Goal: Transaction & Acquisition: Purchase product/service

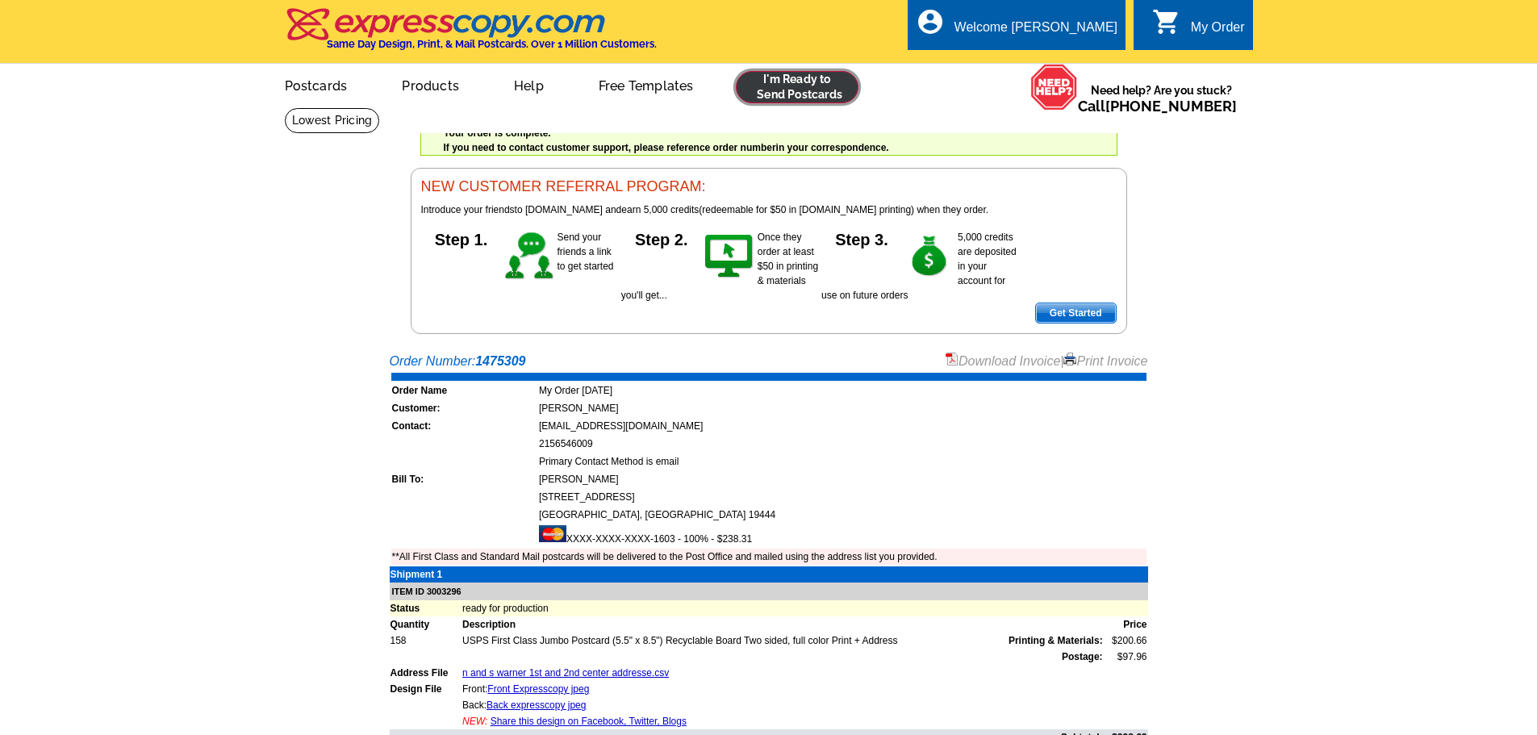
click at [836, 90] on link at bounding box center [797, 87] width 123 height 32
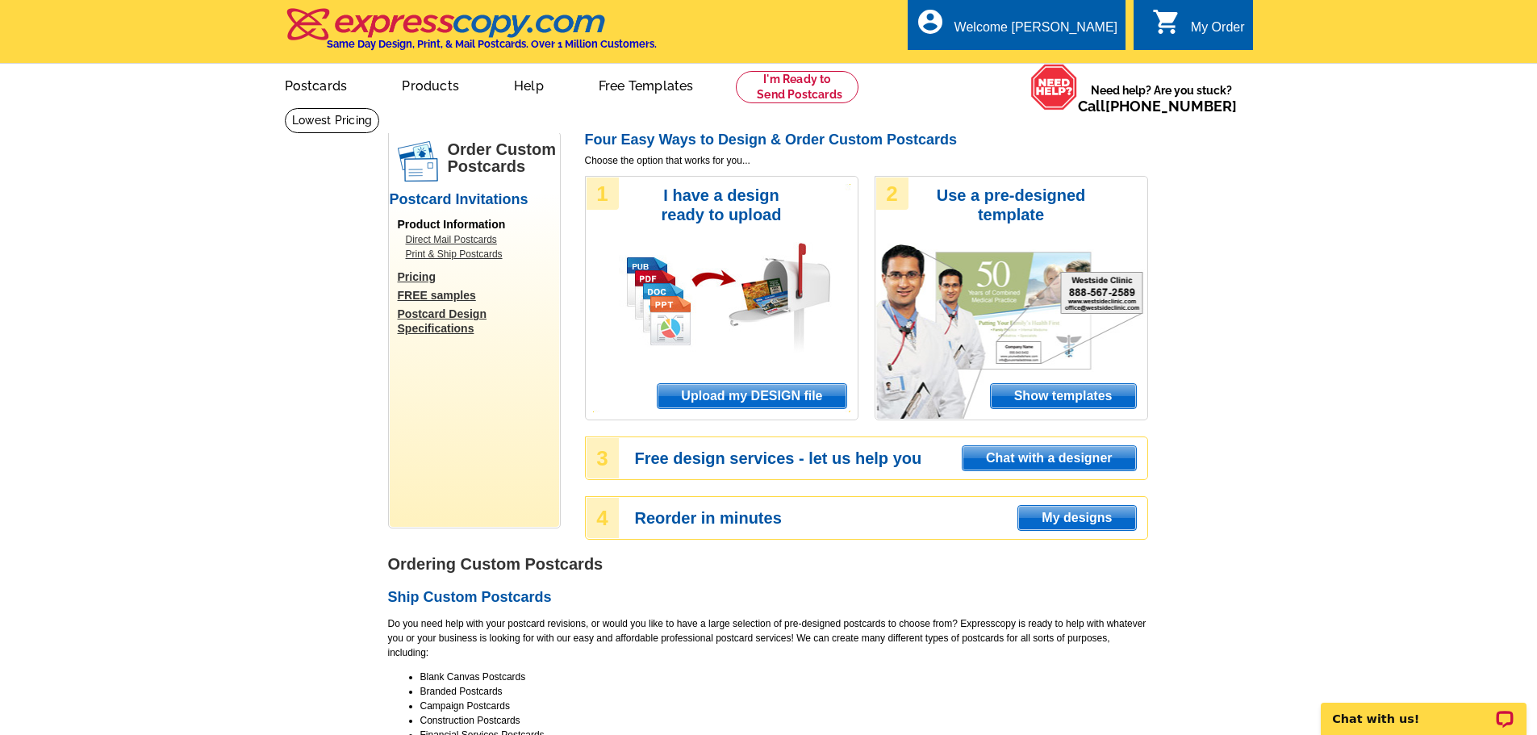
click at [805, 399] on span "Upload my DESIGN file" at bounding box center [751, 396] width 188 height 24
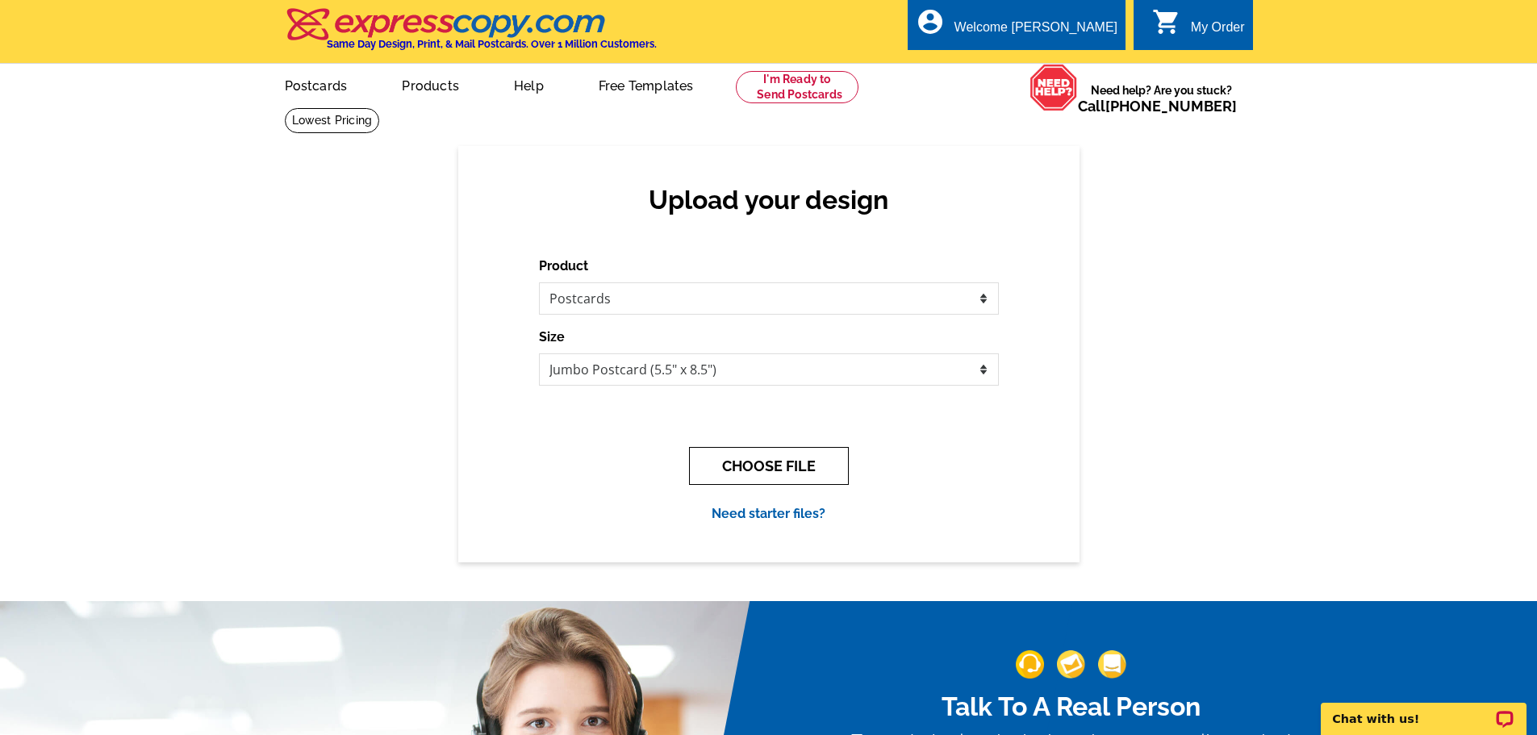
click at [774, 458] on button "CHOOSE FILE" at bounding box center [769, 466] width 160 height 38
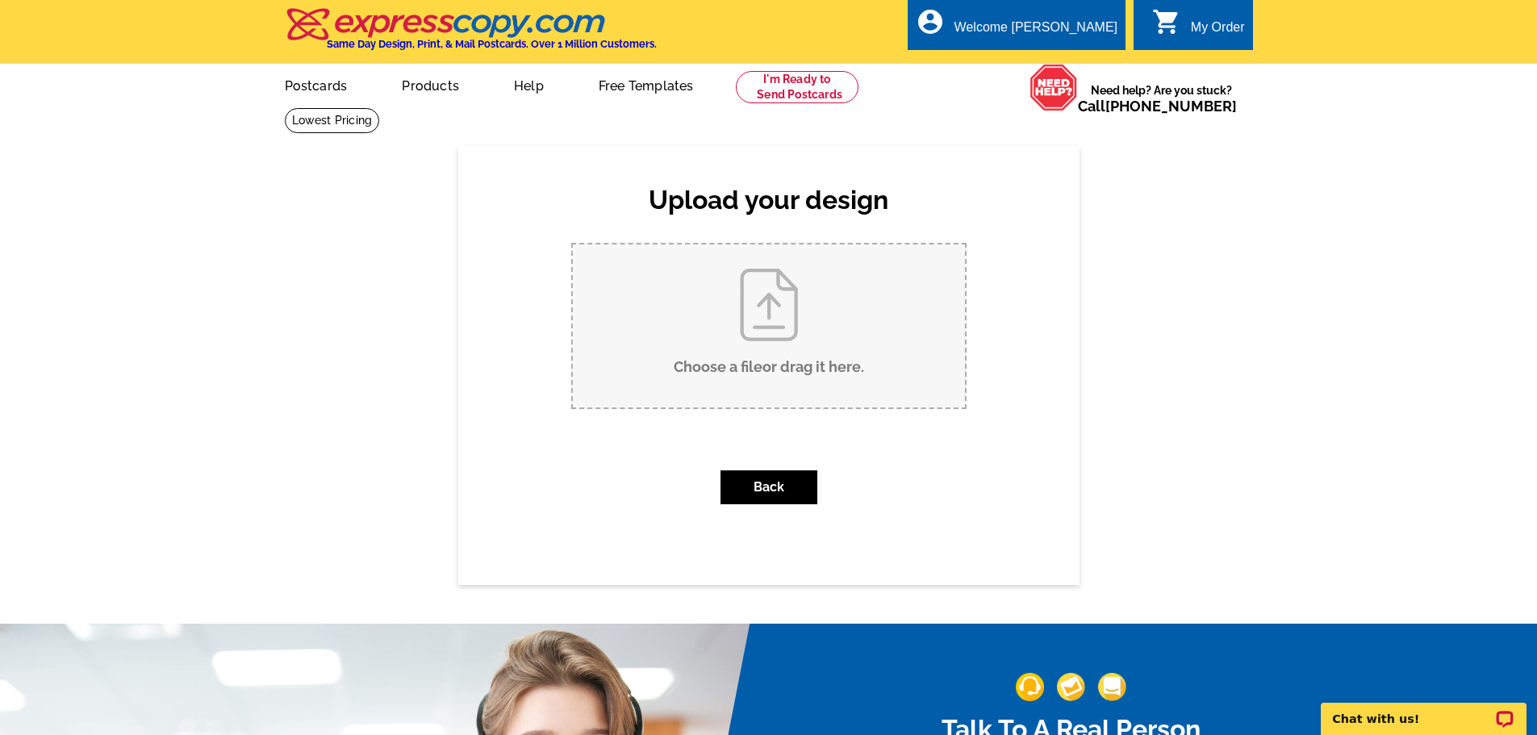
click at [759, 305] on input "Choose a file or drag it here ." at bounding box center [769, 325] width 392 height 163
type input "C:\fakepath\Front Expresscopy jpeg.jpg"
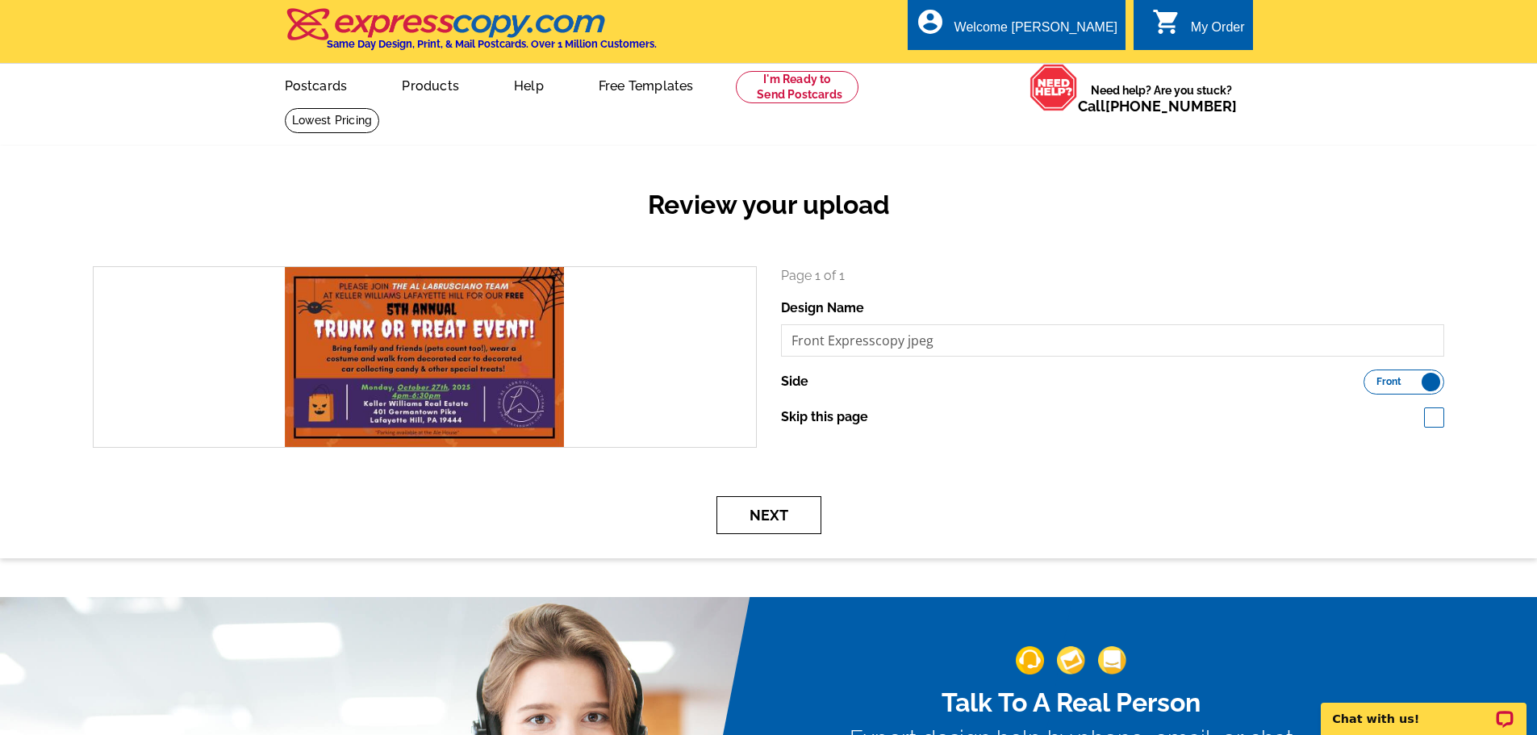
click at [785, 523] on button "Next" at bounding box center [768, 515] width 105 height 38
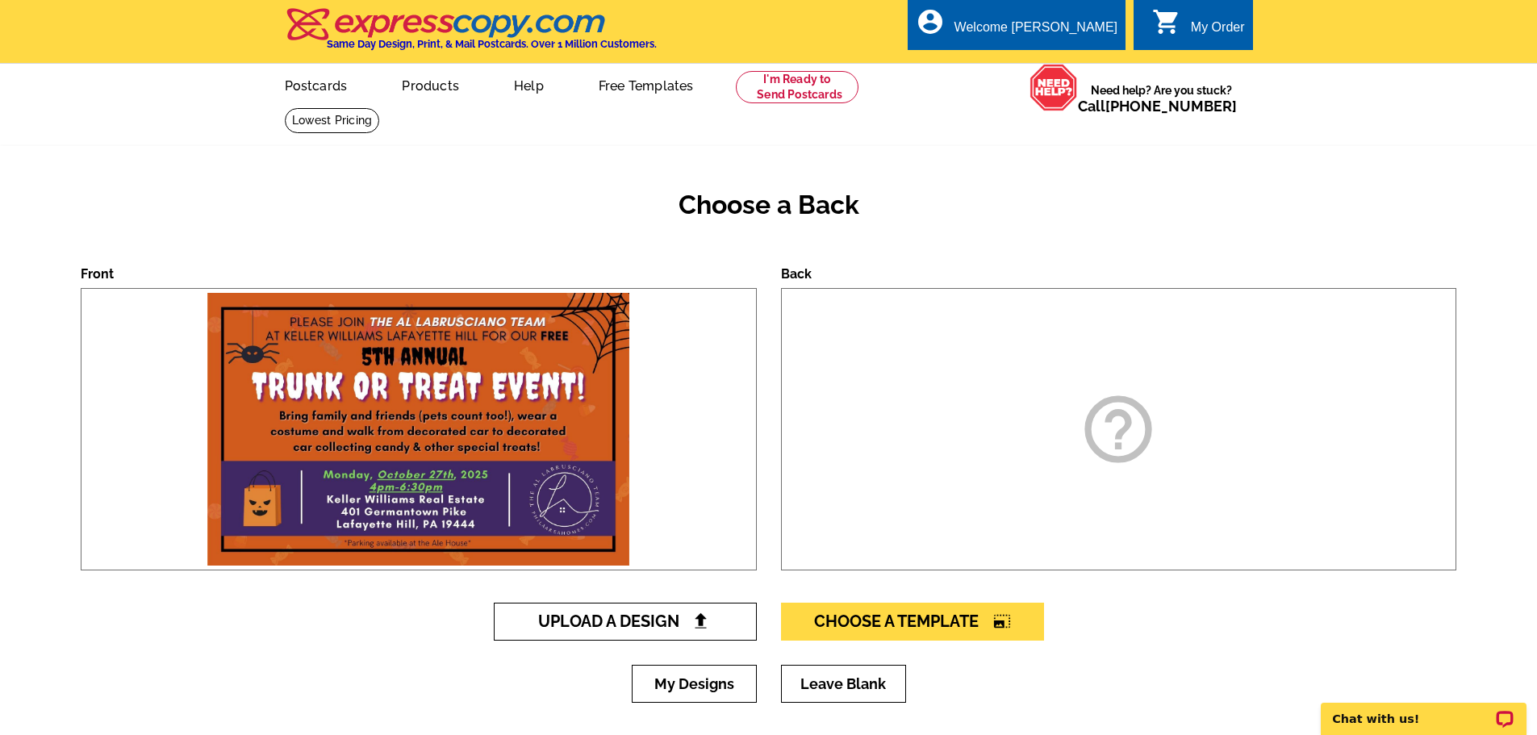
click at [610, 624] on span "Upload A Design" at bounding box center [624, 620] width 173 height 19
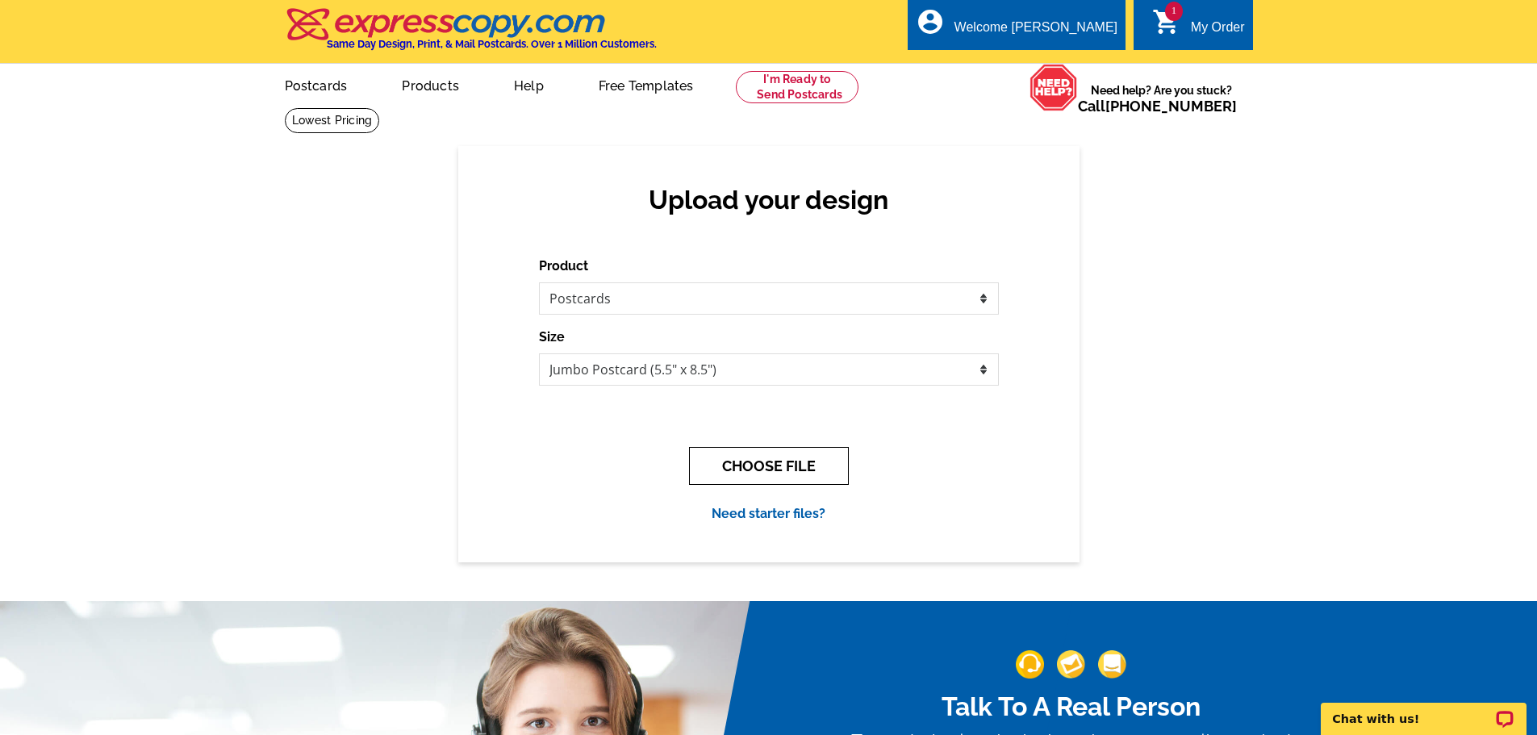
click at [780, 473] on button "CHOOSE FILE" at bounding box center [769, 466] width 160 height 38
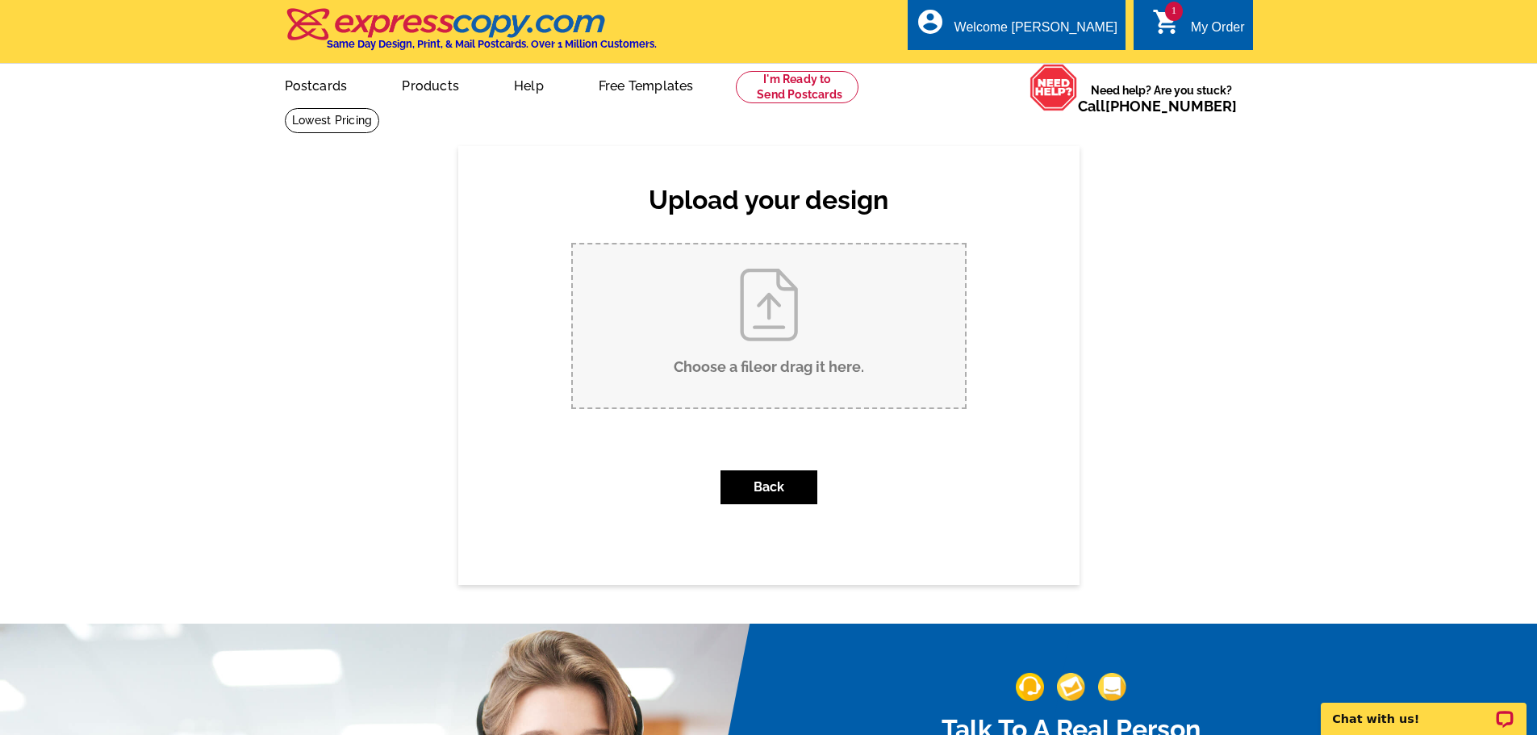
click at [774, 312] on input "Choose a file or drag it here ." at bounding box center [769, 325] width 392 height 163
type input "C:\fakepath\Back expresscopy jpeg.jpg"
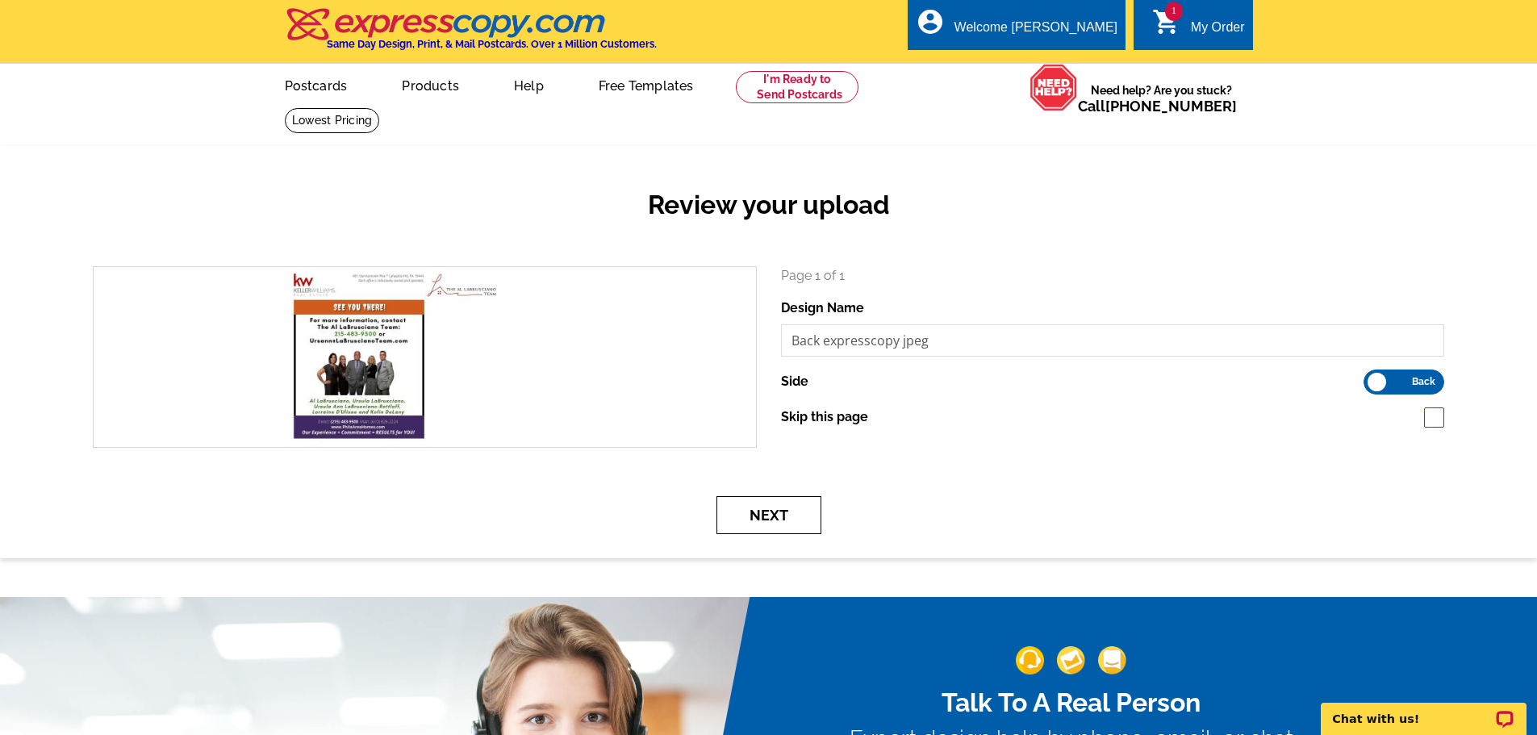
click at [778, 511] on button "Next" at bounding box center [768, 515] width 105 height 38
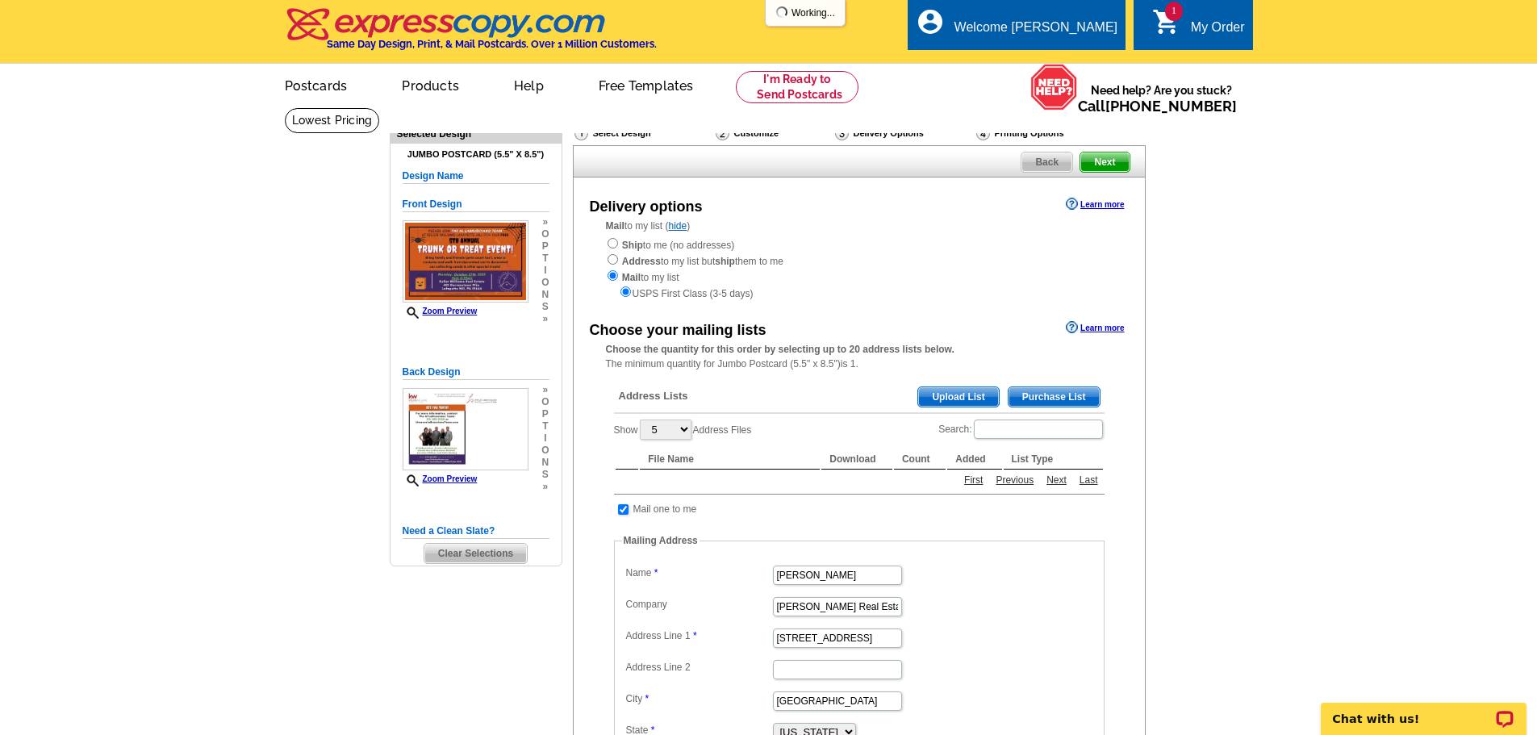
click at [961, 403] on span "Upload List" at bounding box center [958, 396] width 80 height 19
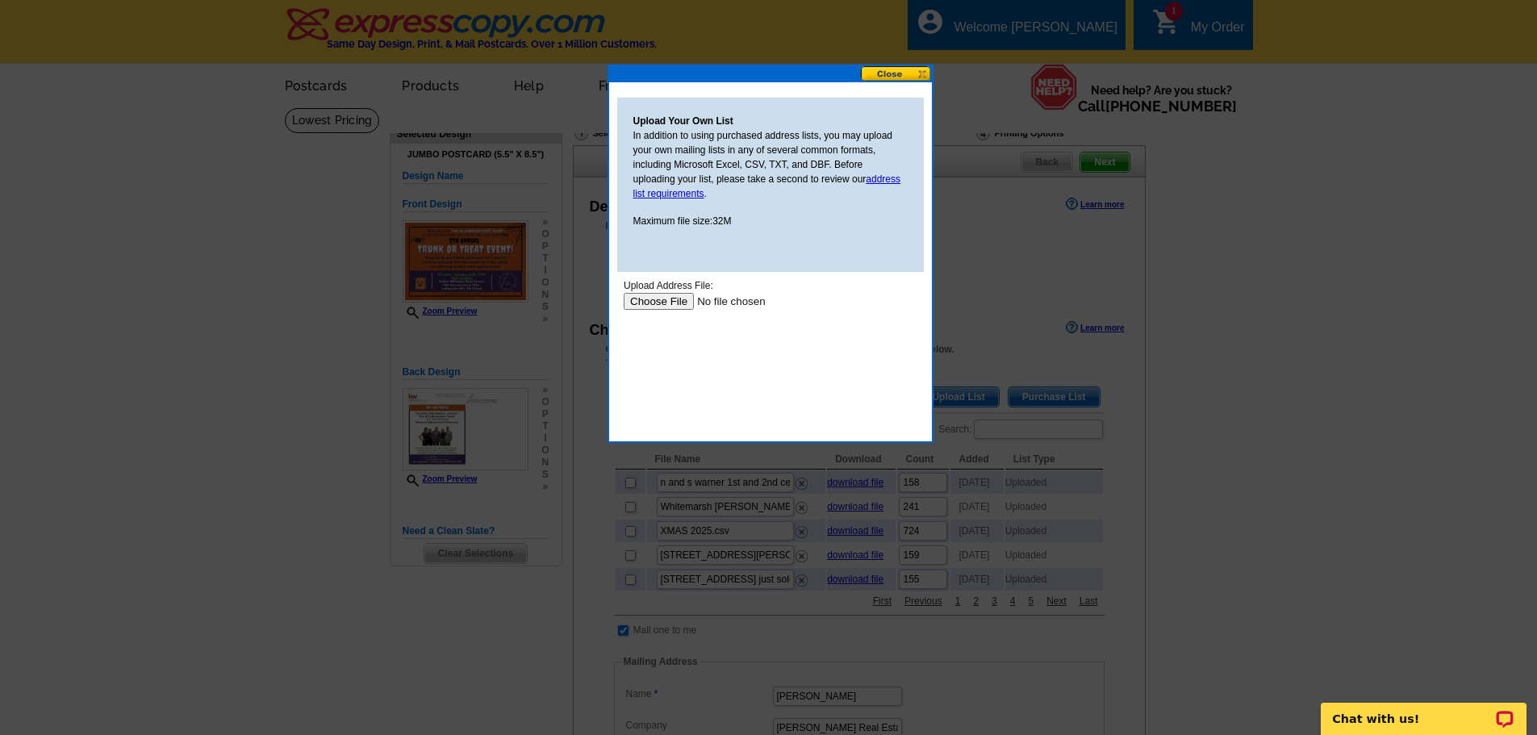
click at [662, 306] on input "file" at bounding box center [725, 301] width 204 height 17
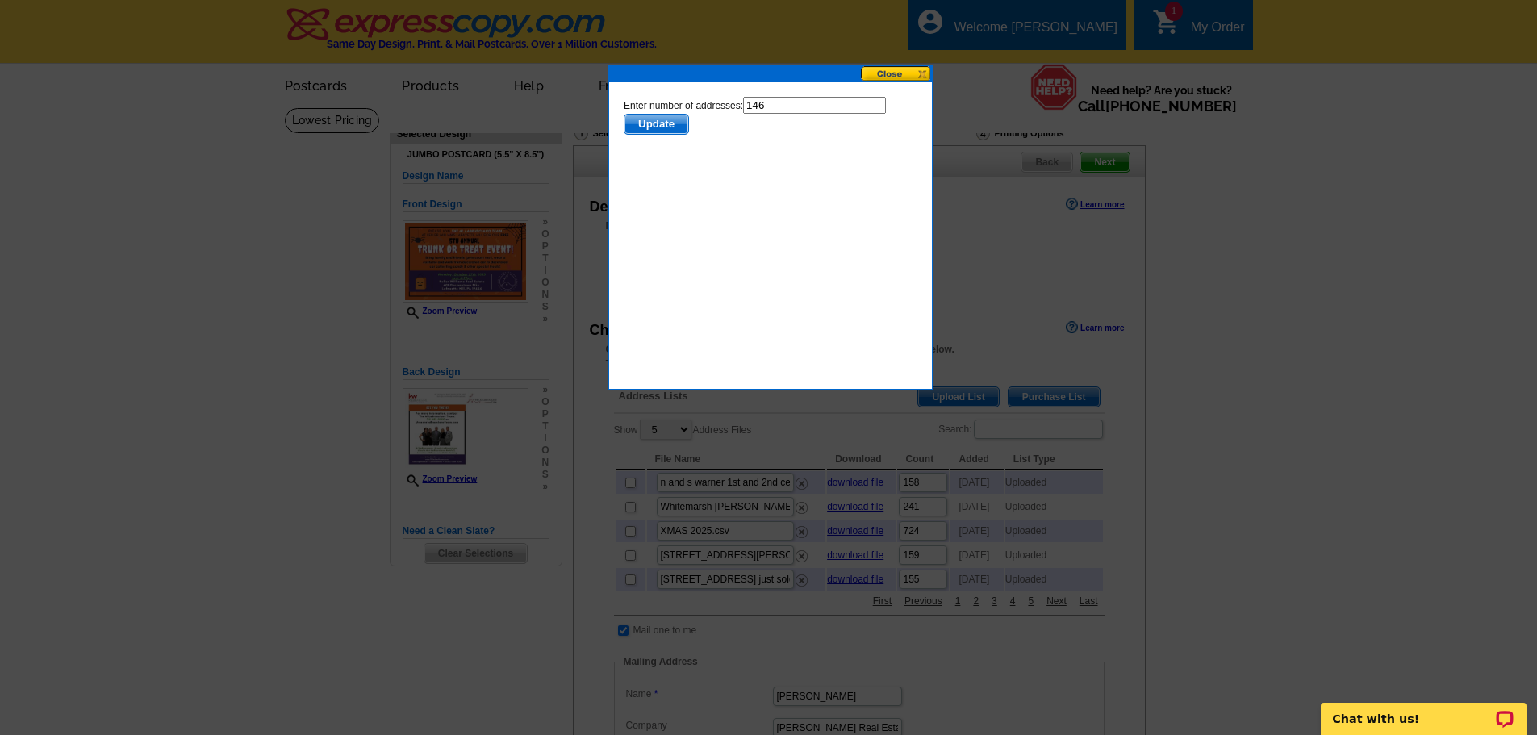
click at [673, 123] on span "Update" at bounding box center [655, 124] width 64 height 19
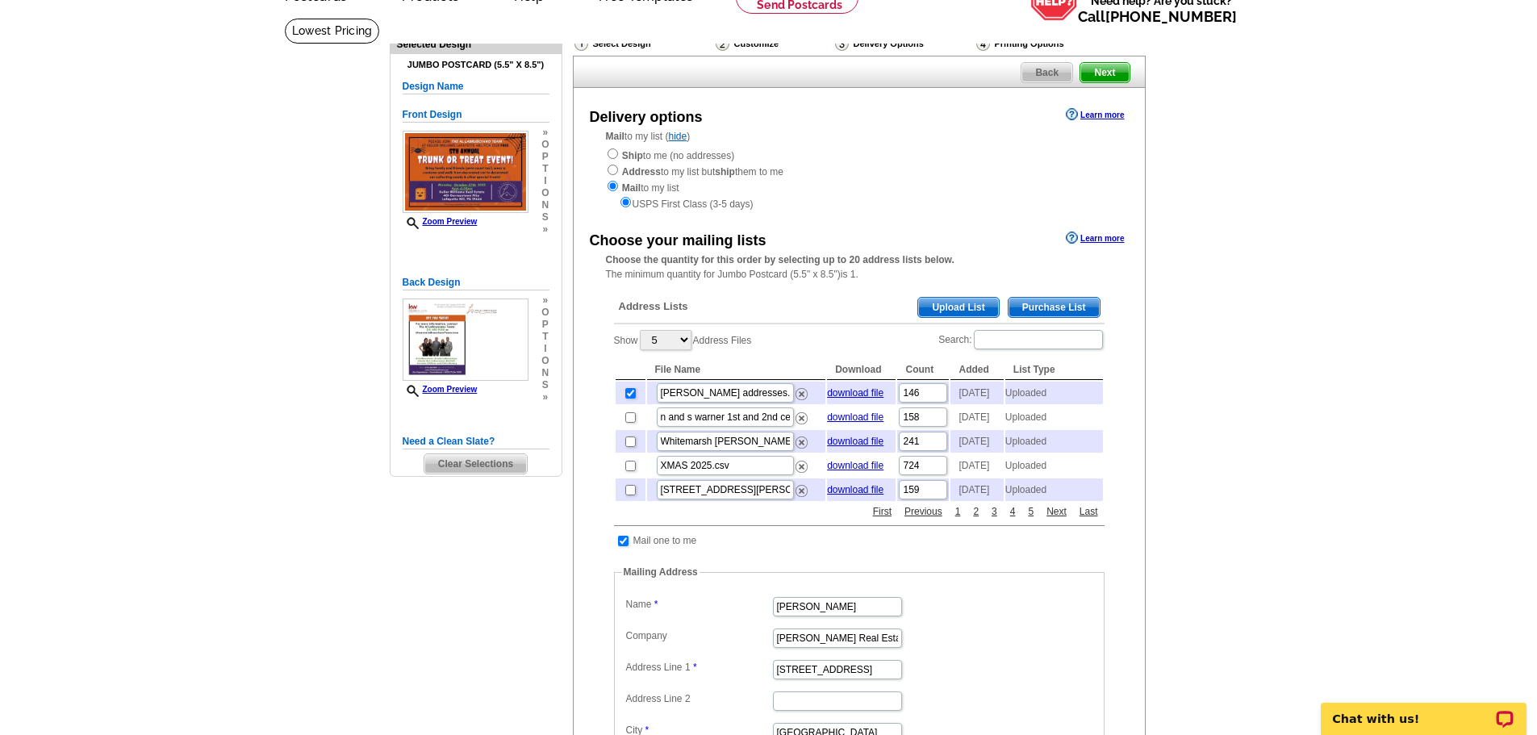
scroll to position [242, 0]
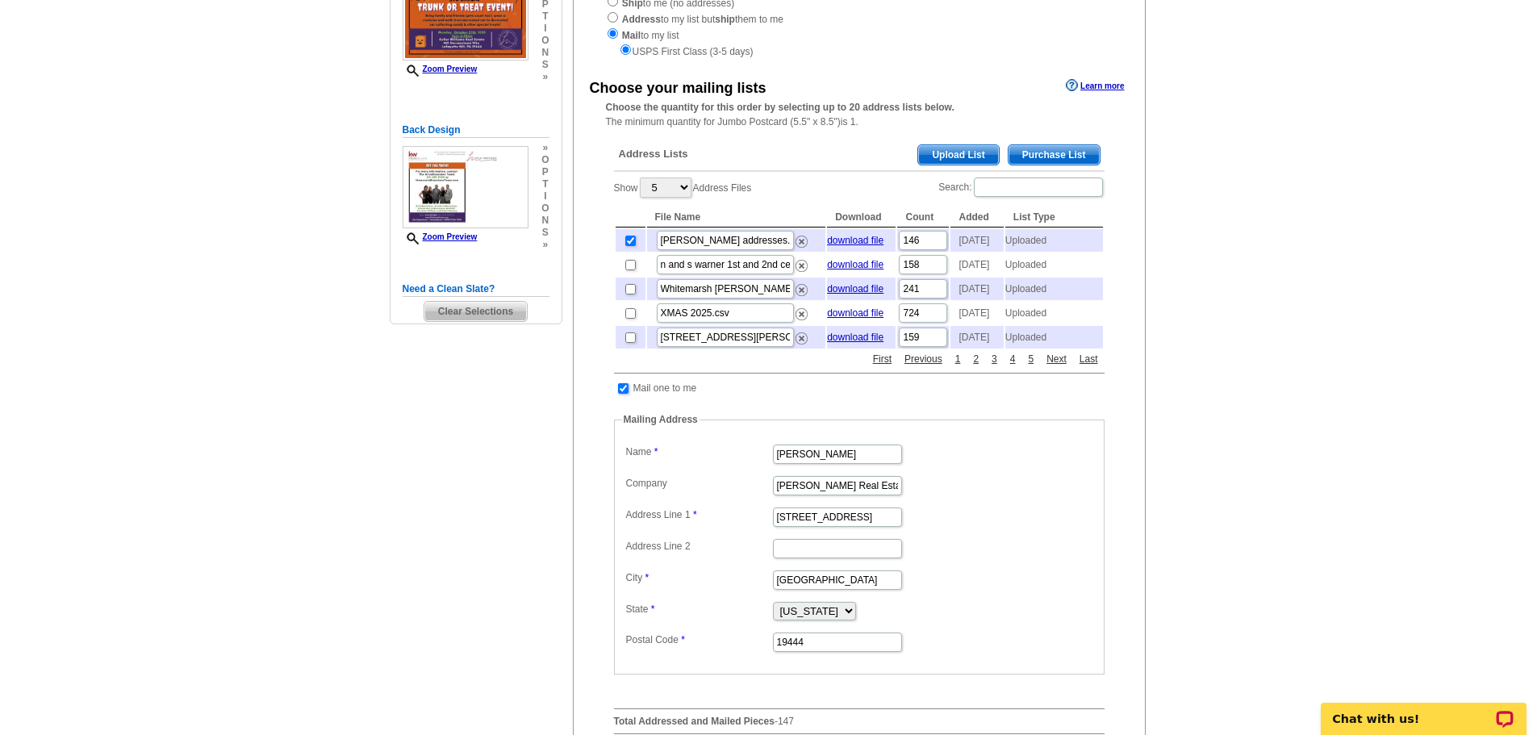
click at [622, 394] on input "checkbox" at bounding box center [623, 388] width 10 height 10
checkbox input "false"
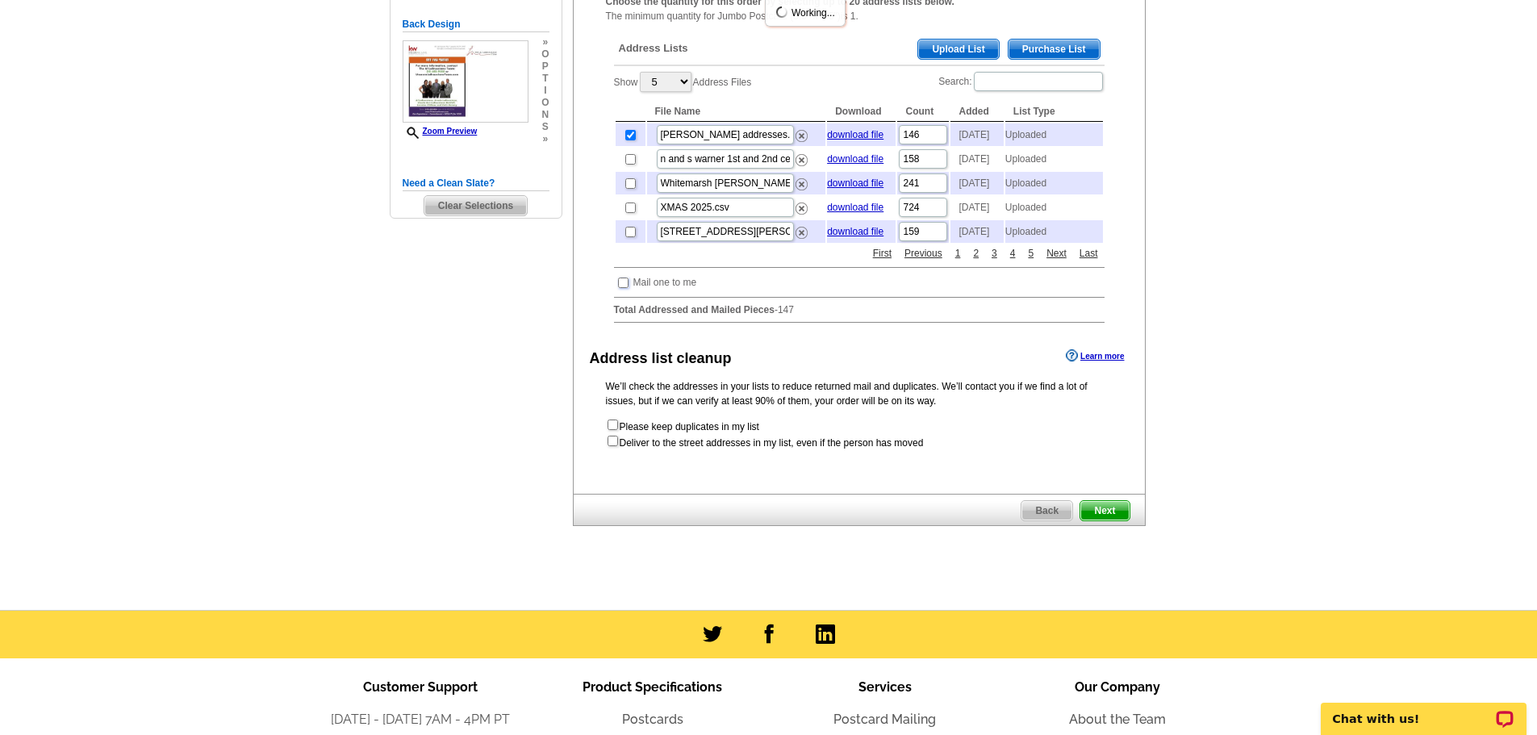
scroll to position [484, 0]
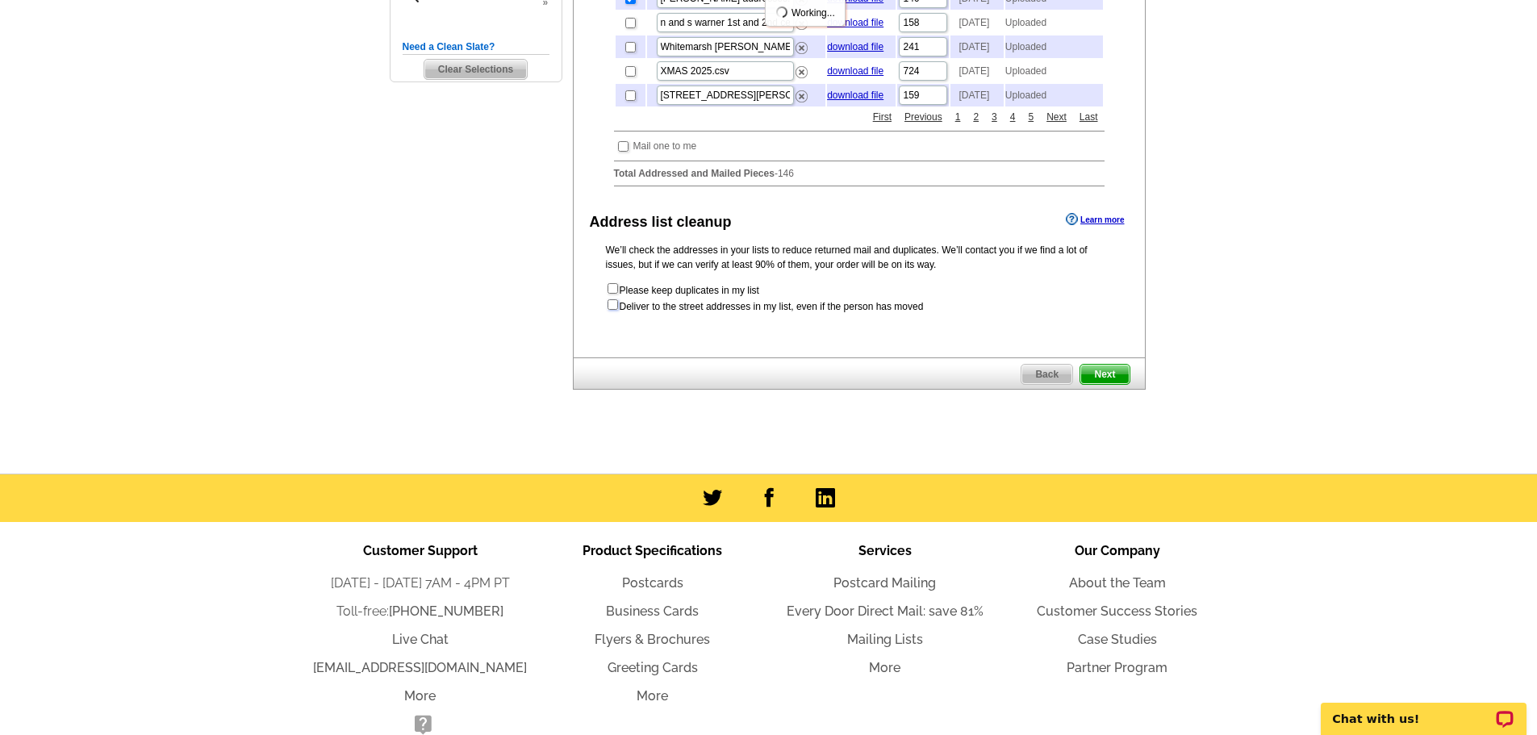
click at [616, 310] on input "checkbox" at bounding box center [612, 304] width 10 height 10
checkbox input "true"
radio input "true"
click at [610, 310] on input "checkbox" at bounding box center [612, 304] width 10 height 10
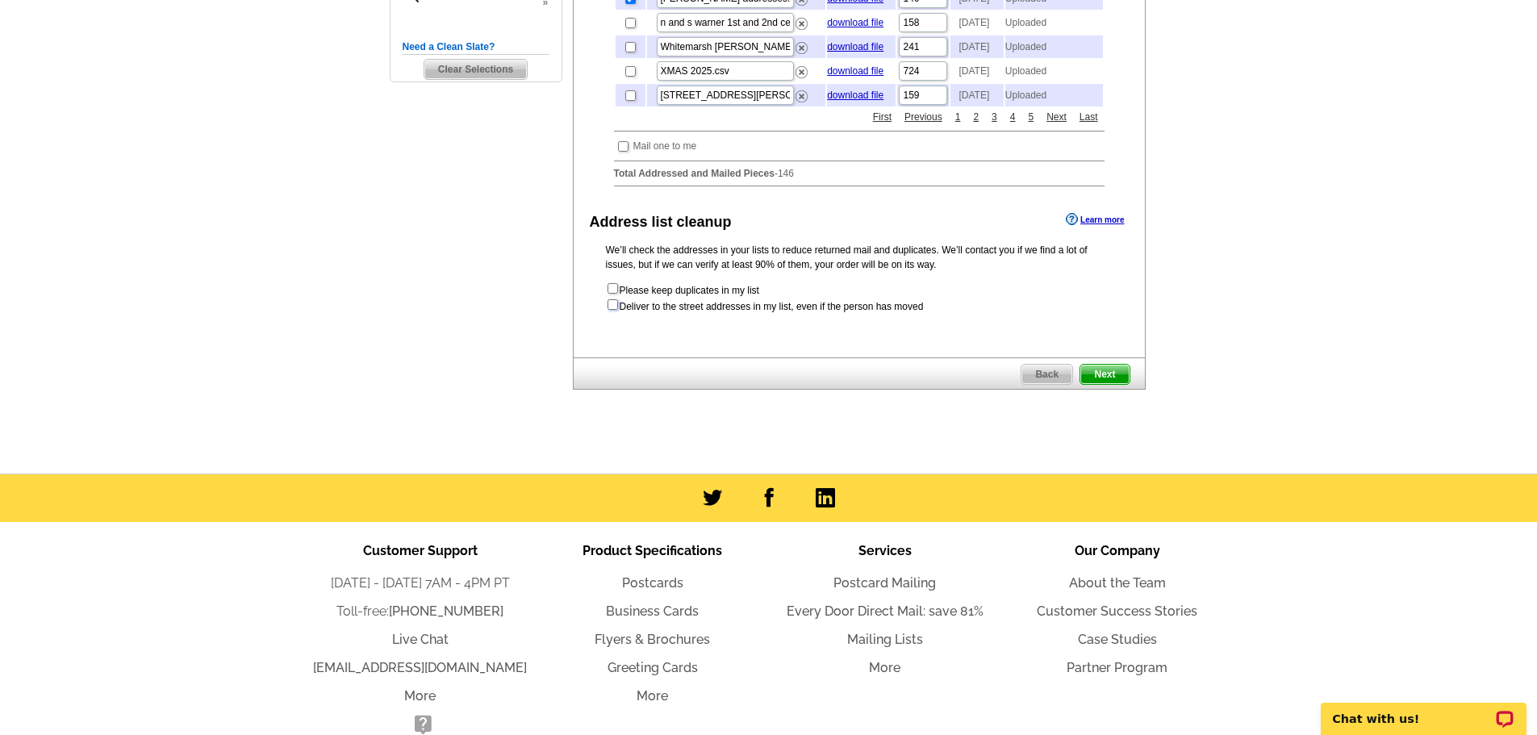
checkbox input "true"
radio input "true"
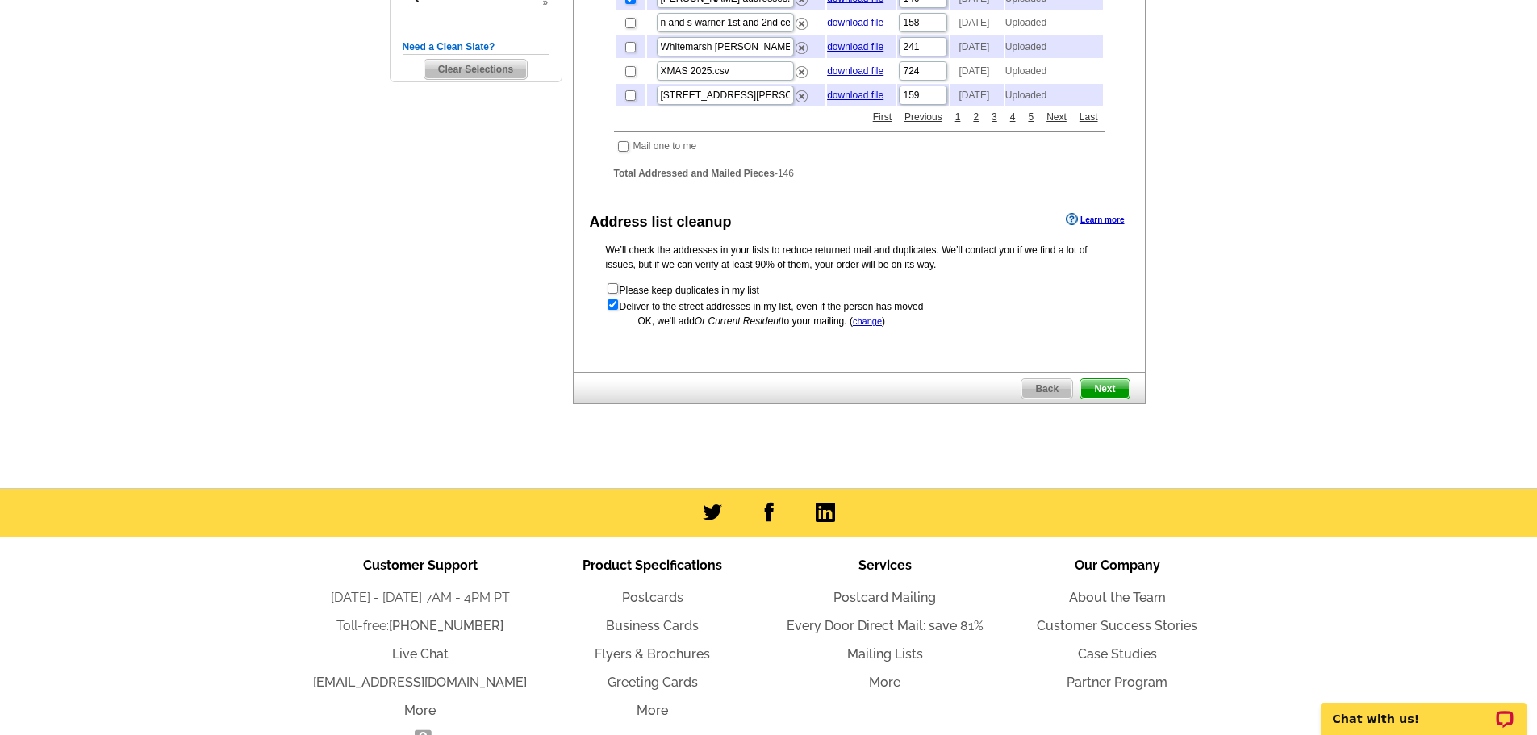
click at [1107, 398] on span "Next" at bounding box center [1104, 388] width 48 height 19
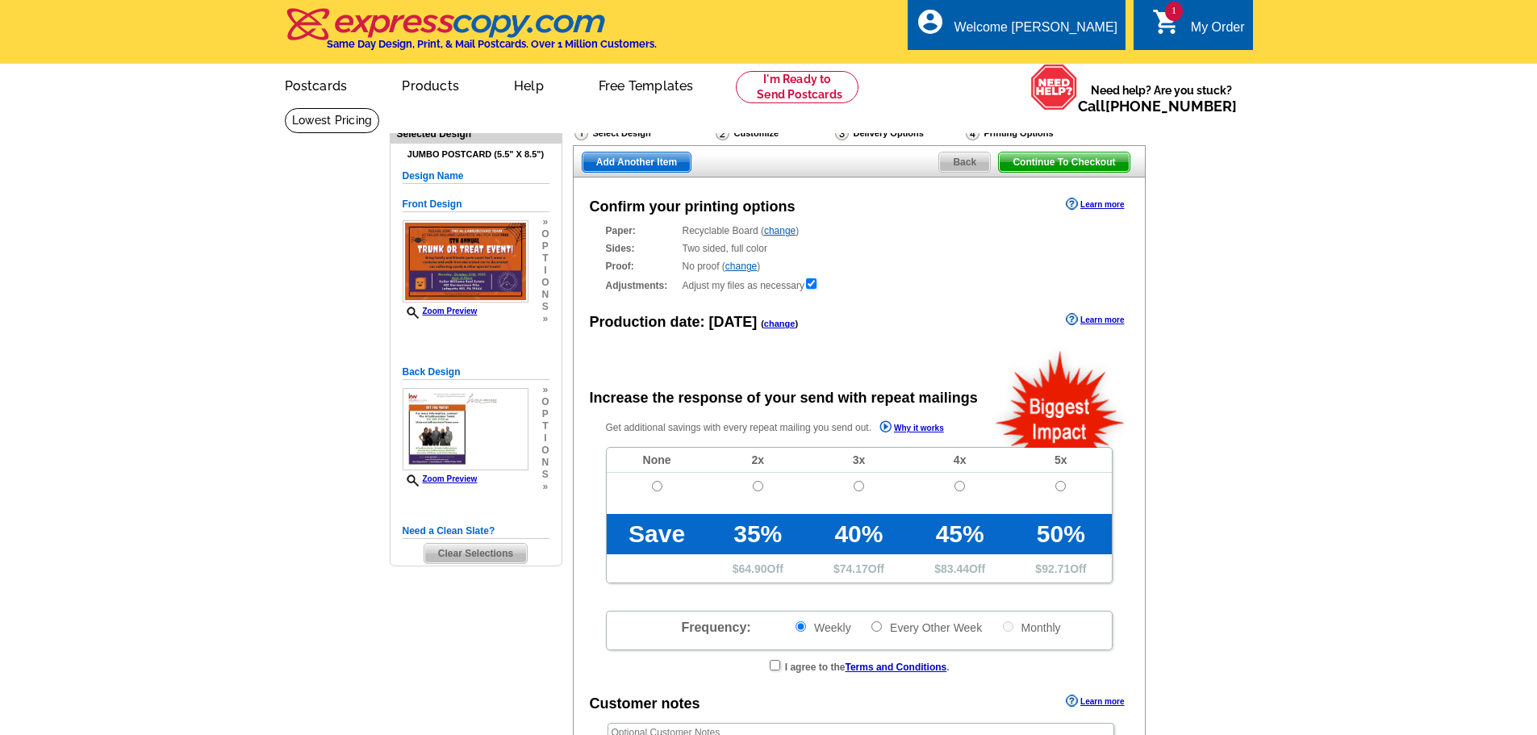
radio input "false"
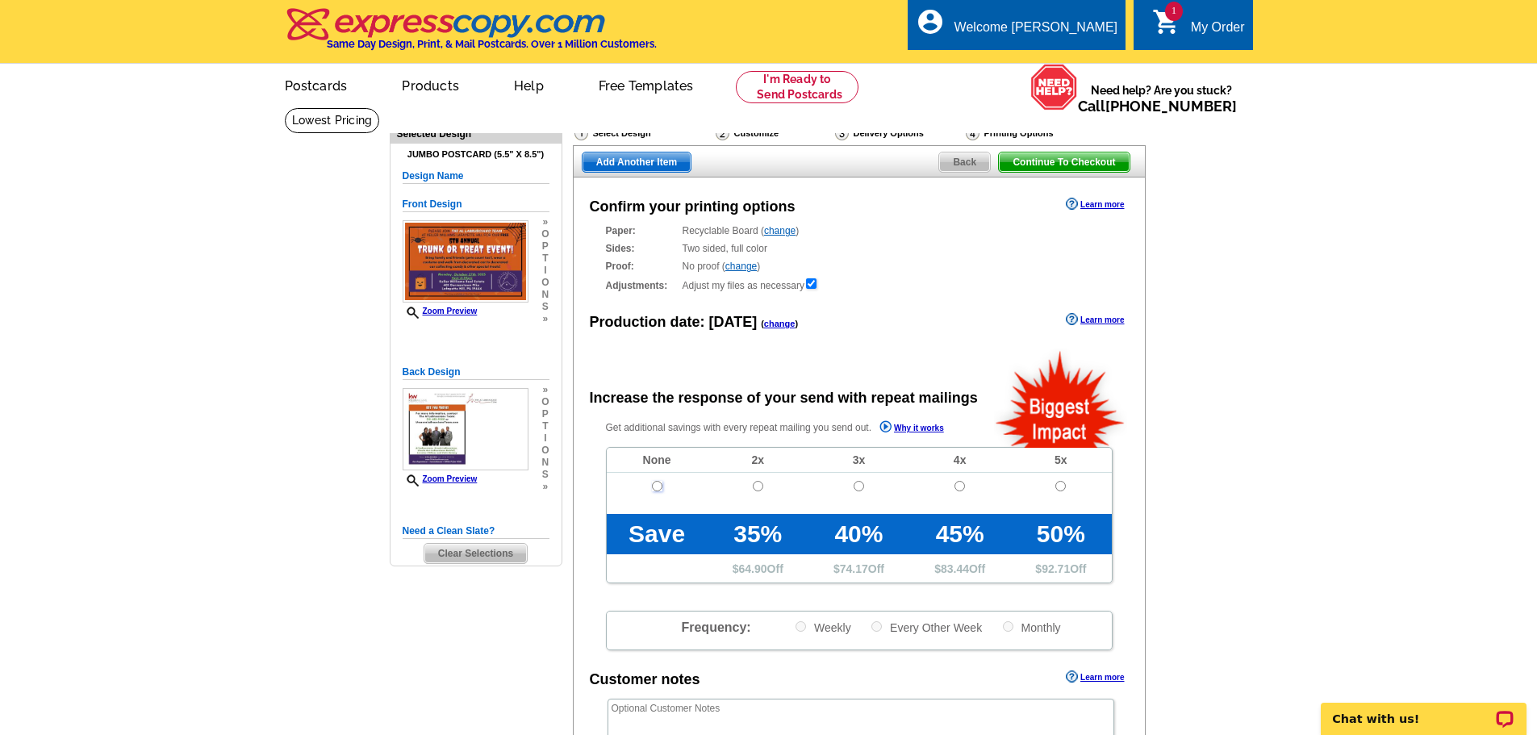
click at [657, 488] on input "radio" at bounding box center [657, 486] width 10 height 10
radio input "true"
click at [1042, 165] on span "Continue To Checkout" at bounding box center [1064, 161] width 130 height 19
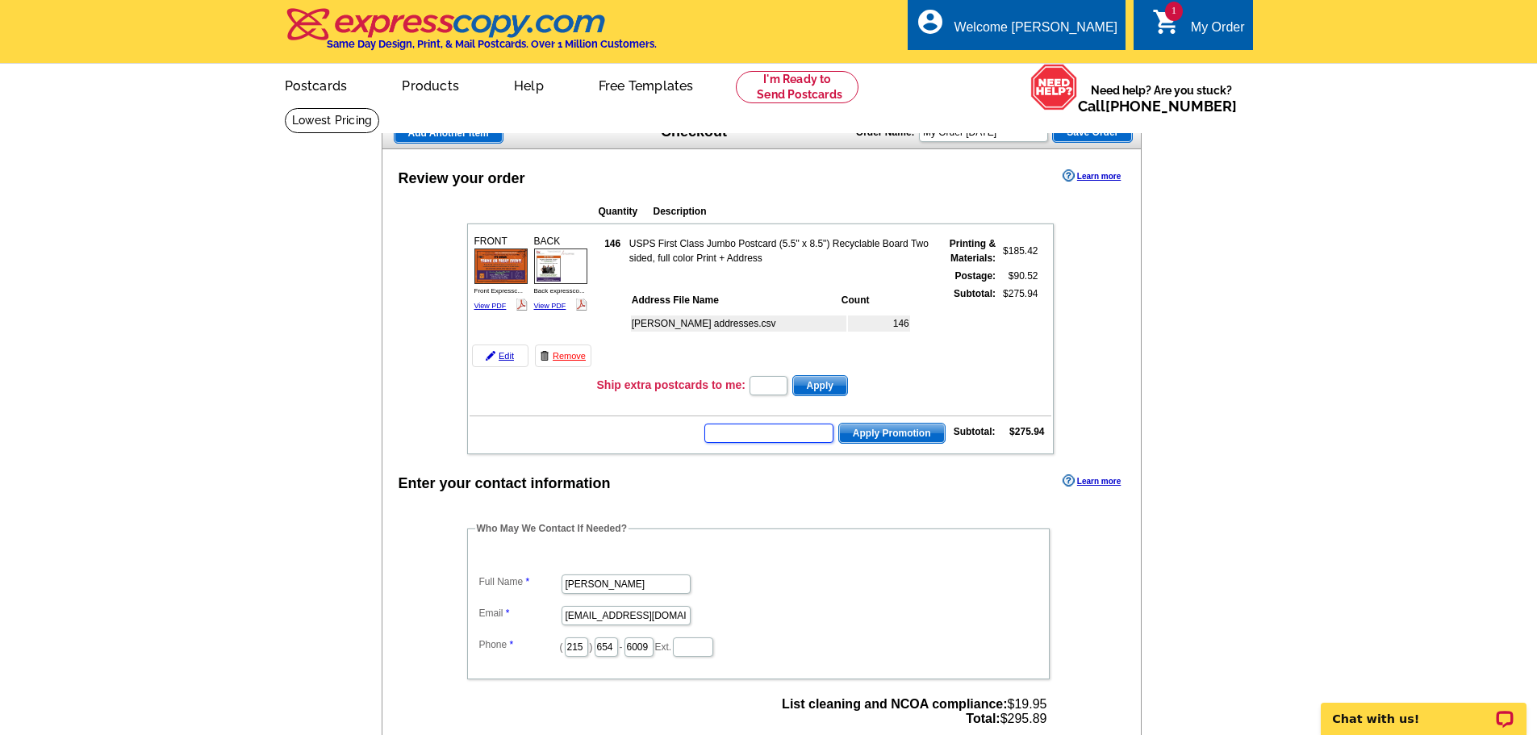
click at [751, 432] on input "text" at bounding box center [768, 432] width 129 height 19
type input "Hurry40"
click at [898, 427] on span "Apply Promotion" at bounding box center [892, 432] width 106 height 19
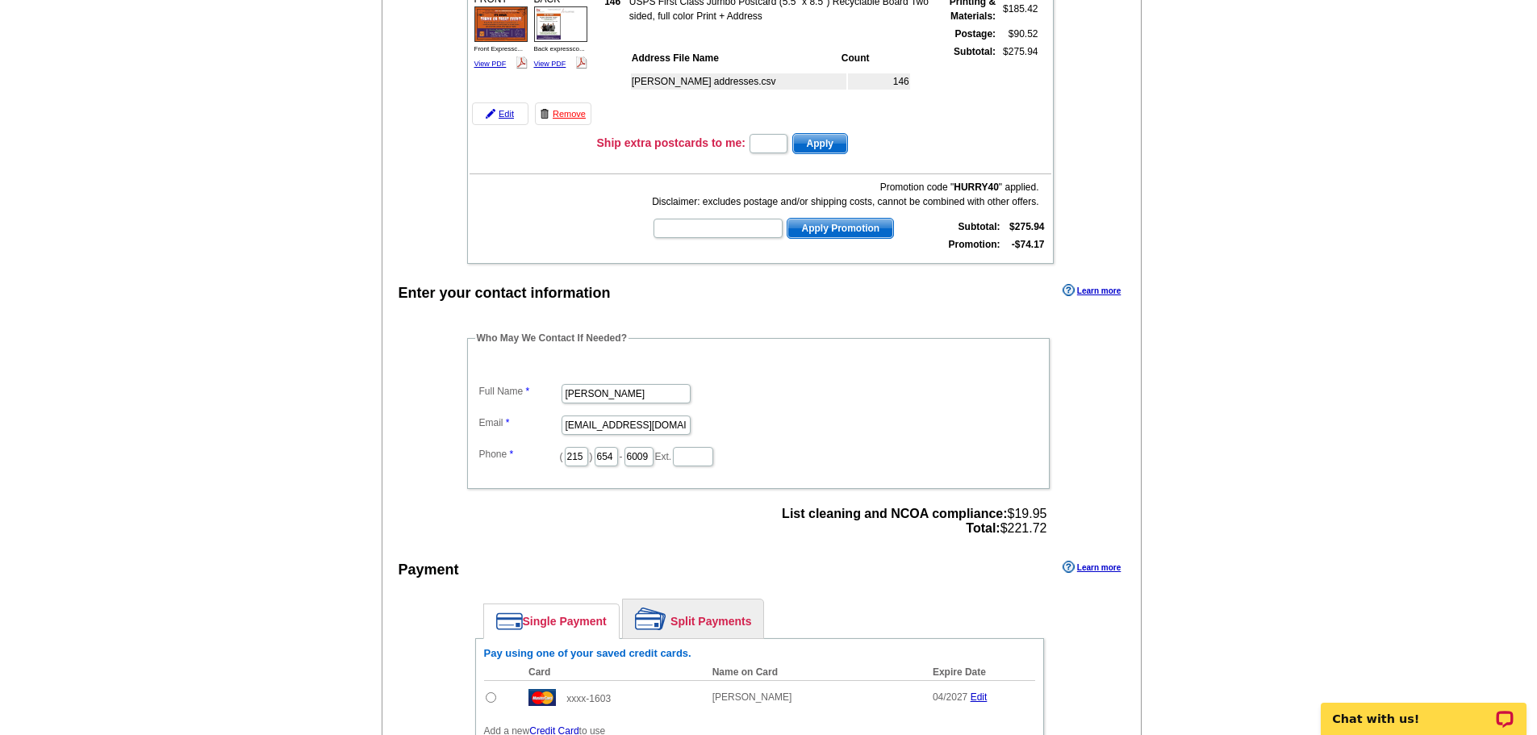
scroll to position [403, 0]
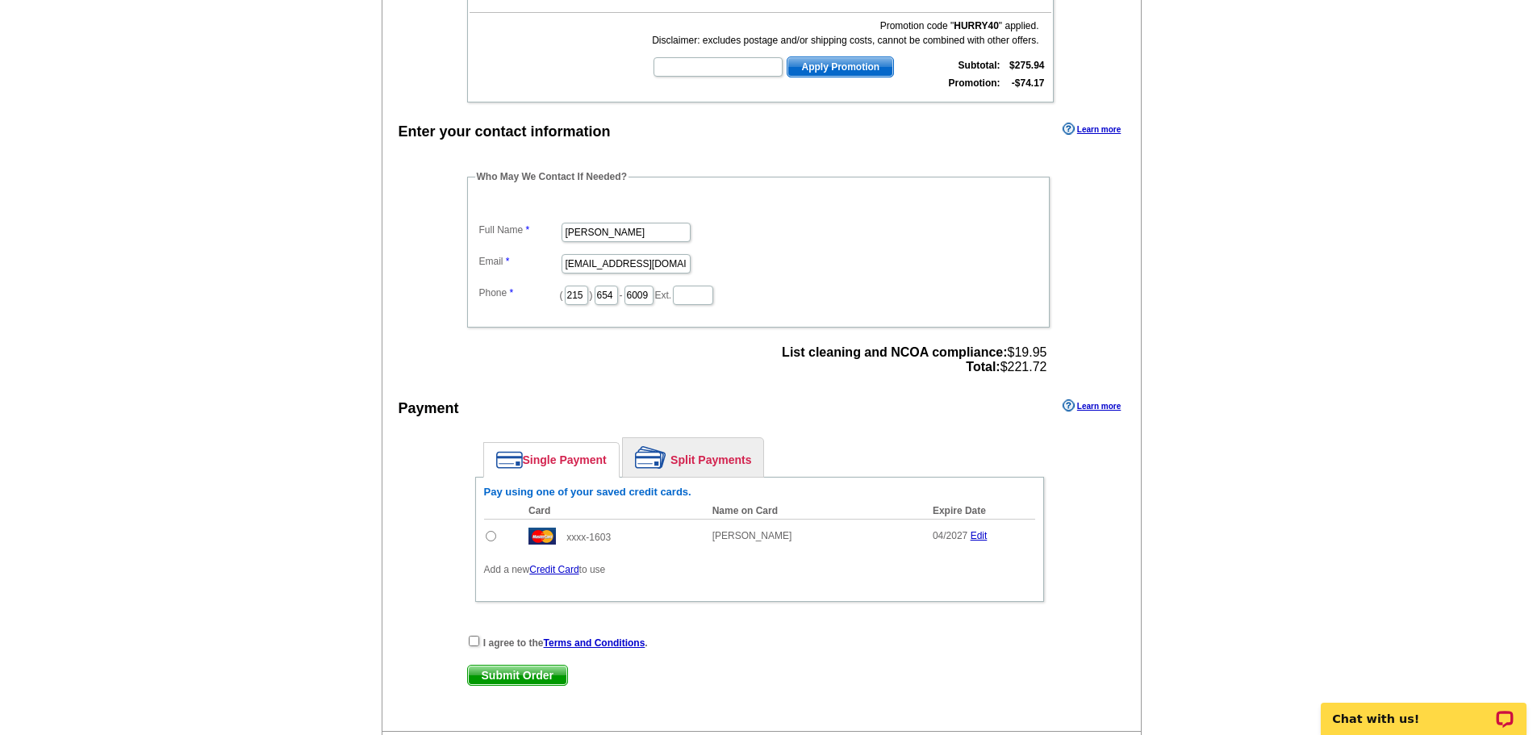
click at [489, 537] on input "radio" at bounding box center [491, 536] width 10 height 10
radio input "true"
click at [469, 640] on input "checkbox" at bounding box center [474, 641] width 10 height 10
checkbox input "true"
click at [507, 673] on span "Submit Order" at bounding box center [517, 674] width 99 height 19
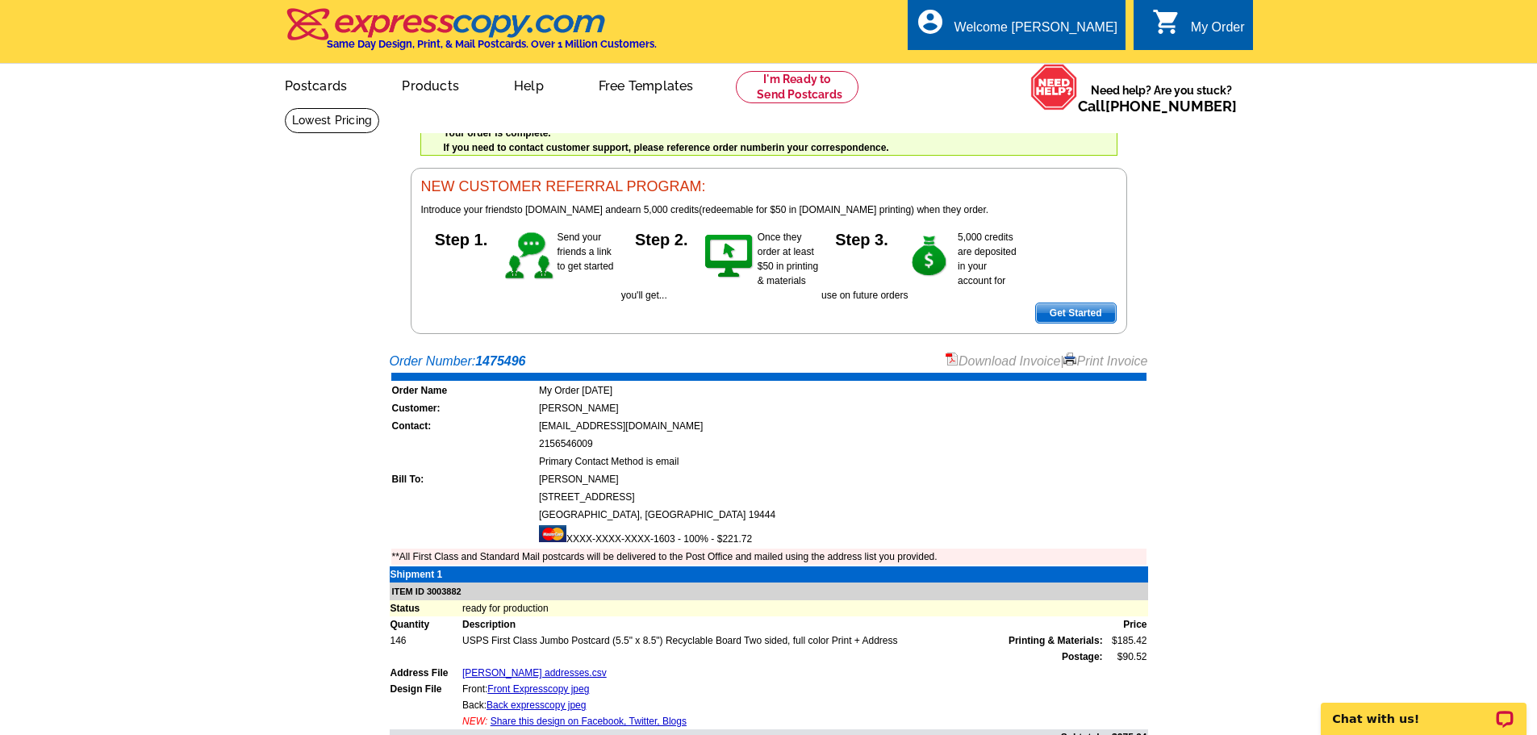
drag, startPoint x: 1095, startPoint y: 360, endPoint x: 1203, endPoint y: 628, distance: 289.5
click at [1095, 360] on link "Print Invoice" at bounding box center [1105, 361] width 84 height 14
click at [1011, 362] on link "Download Invoice" at bounding box center [1002, 361] width 115 height 14
